Goal: Information Seeking & Learning: Learn about a topic

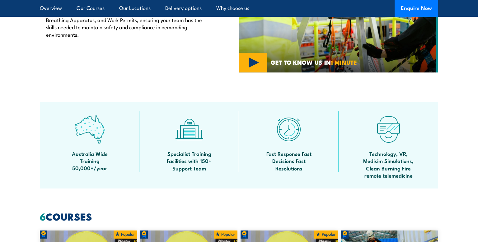
scroll to position [272, 0]
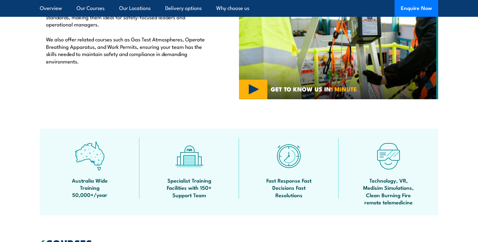
click at [94, 165] on img at bounding box center [90, 156] width 30 height 30
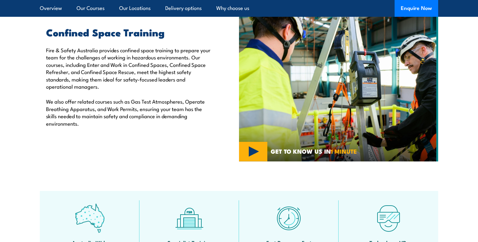
scroll to position [123, 0]
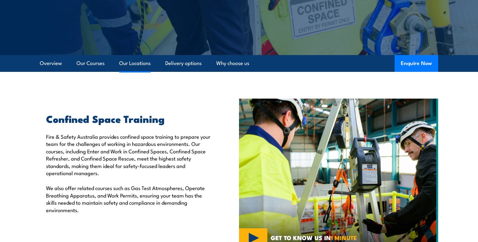
click at [133, 61] on link "Our Locations" at bounding box center [134, 63] width 31 height 17
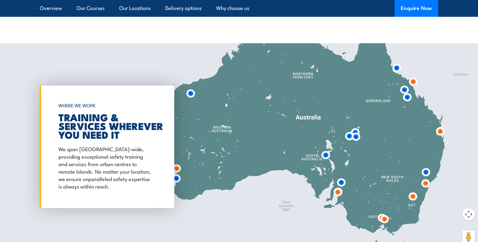
scroll to position [883, 0]
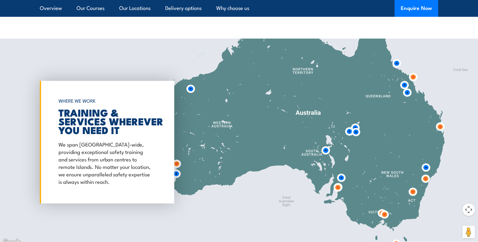
click at [325, 150] on img at bounding box center [326, 150] width 17 height 17
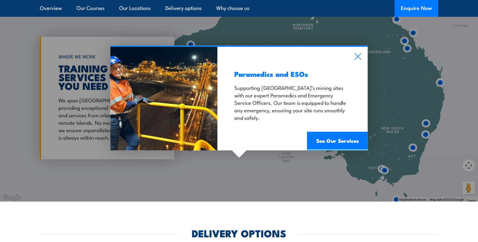
scroll to position [930, 0]
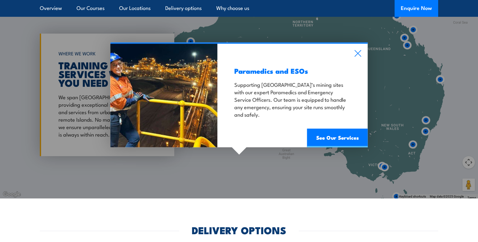
click at [358, 49] on div "Paramedics and ESOs Supporting South Australia’s mining sites with our expert P…" at bounding box center [292, 96] width 150 height 104
click at [359, 54] on icon at bounding box center [358, 53] width 7 height 7
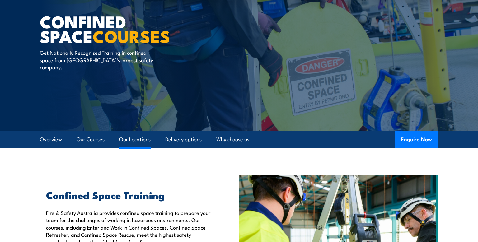
scroll to position [0, 0]
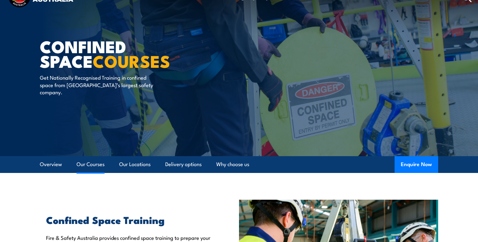
click at [86, 163] on link "Our Courses" at bounding box center [91, 164] width 28 height 17
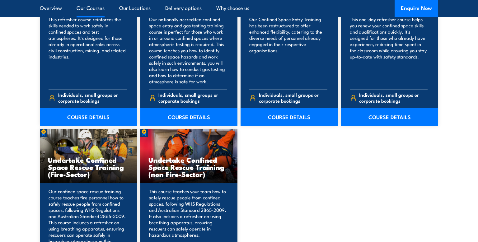
scroll to position [565, 0]
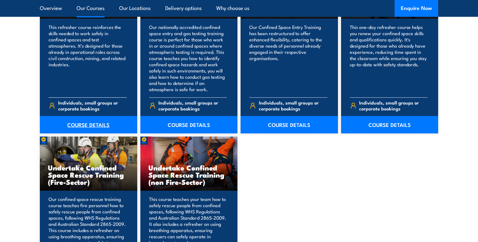
click at [89, 126] on link "COURSE DETAILS" at bounding box center [88, 124] width 97 height 17
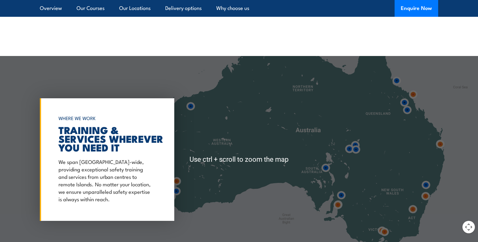
scroll to position [862, 0]
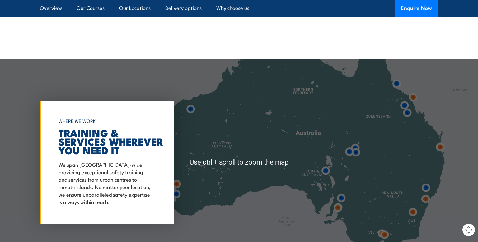
click at [343, 197] on img at bounding box center [341, 198] width 17 height 17
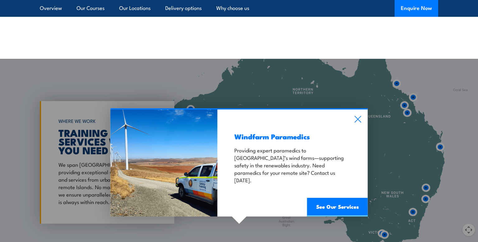
click at [353, 117] on div "Windfarm Paramedics Providing expert paramedics to [GEOGRAPHIC_DATA]’s wind far…" at bounding box center [292, 163] width 150 height 107
click at [145, 5] on link "Our Locations" at bounding box center [134, 8] width 31 height 17
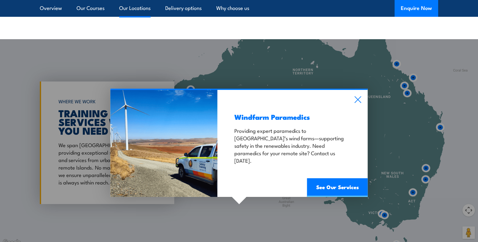
scroll to position [883, 0]
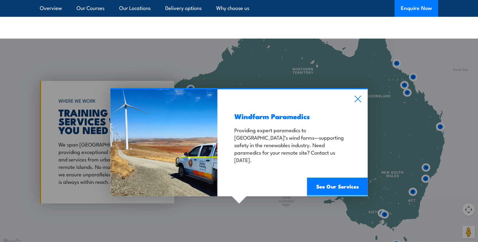
drag, startPoint x: 356, startPoint y: 99, endPoint x: 342, endPoint y: 95, distance: 15.1
click at [356, 99] on icon at bounding box center [358, 99] width 7 height 7
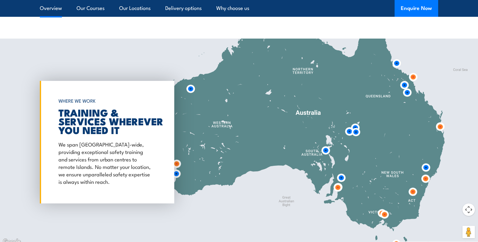
click at [59, 6] on link "Overview" at bounding box center [51, 8] width 22 height 17
click at [48, 10] on link "Overview" at bounding box center [51, 8] width 22 height 17
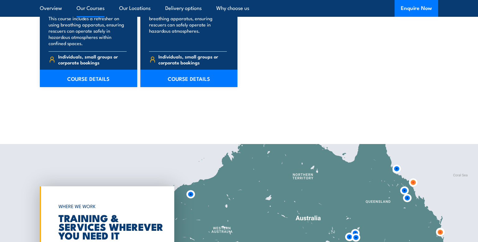
scroll to position [803, 0]
